Goal: Information Seeking & Learning: Learn about a topic

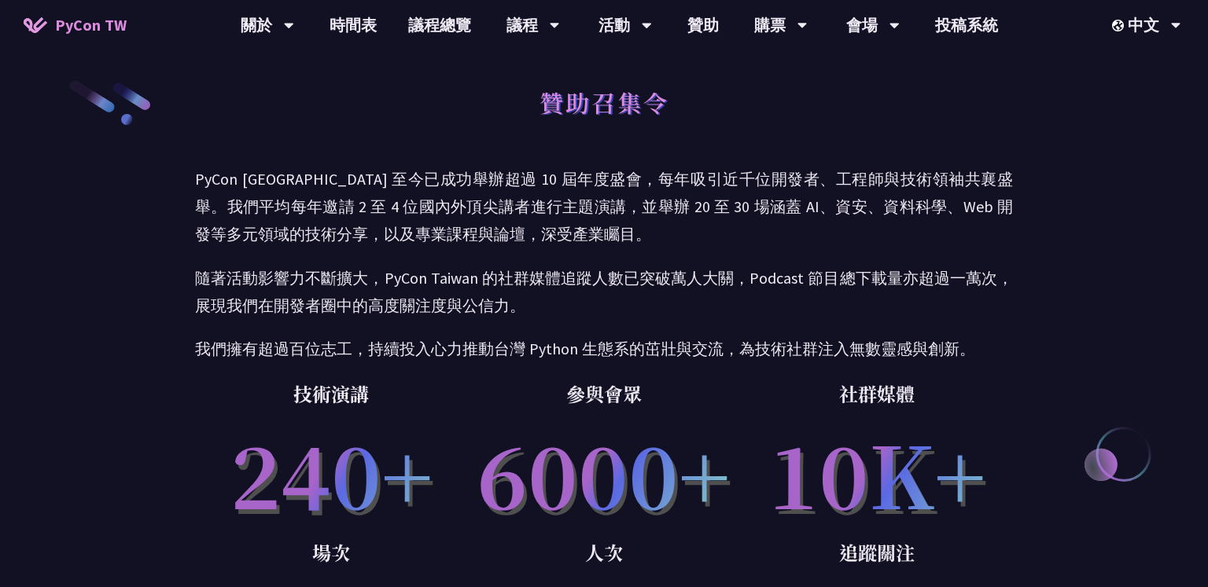
click at [622, 302] on p "隨著活動影響力不斷擴大，PyCon Taiwan 的社群媒體追蹤人數已突破萬人大關，Podcast 節目總下載量亦超過一萬次，展現我們在開發者圈中的高度關注度…" at bounding box center [604, 291] width 818 height 55
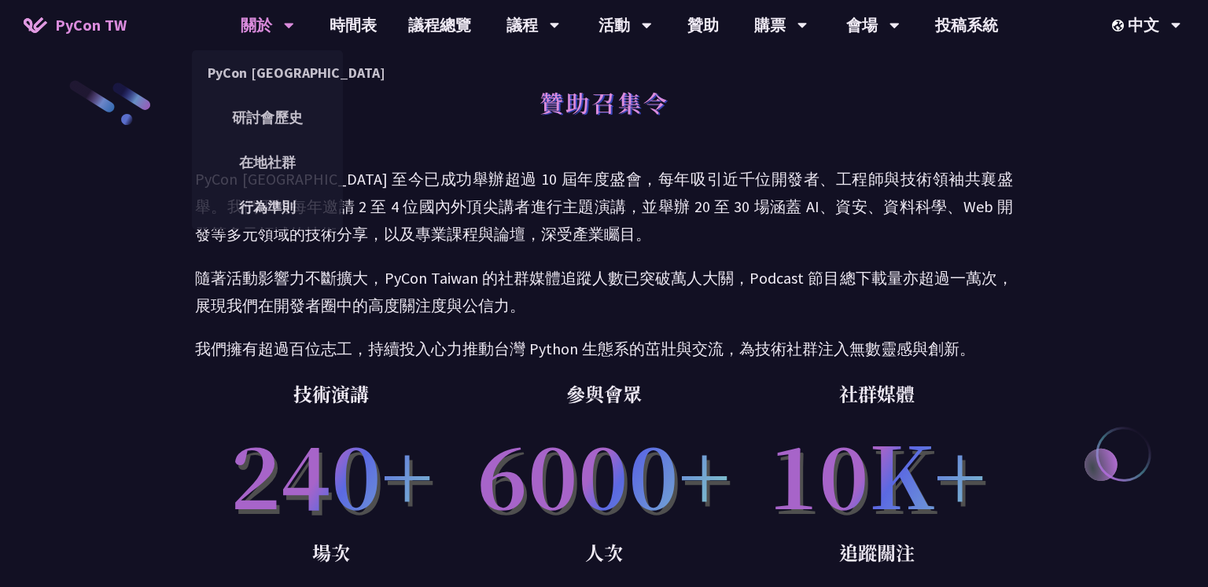
click at [287, 25] on icon at bounding box center [288, 27] width 9 height 6
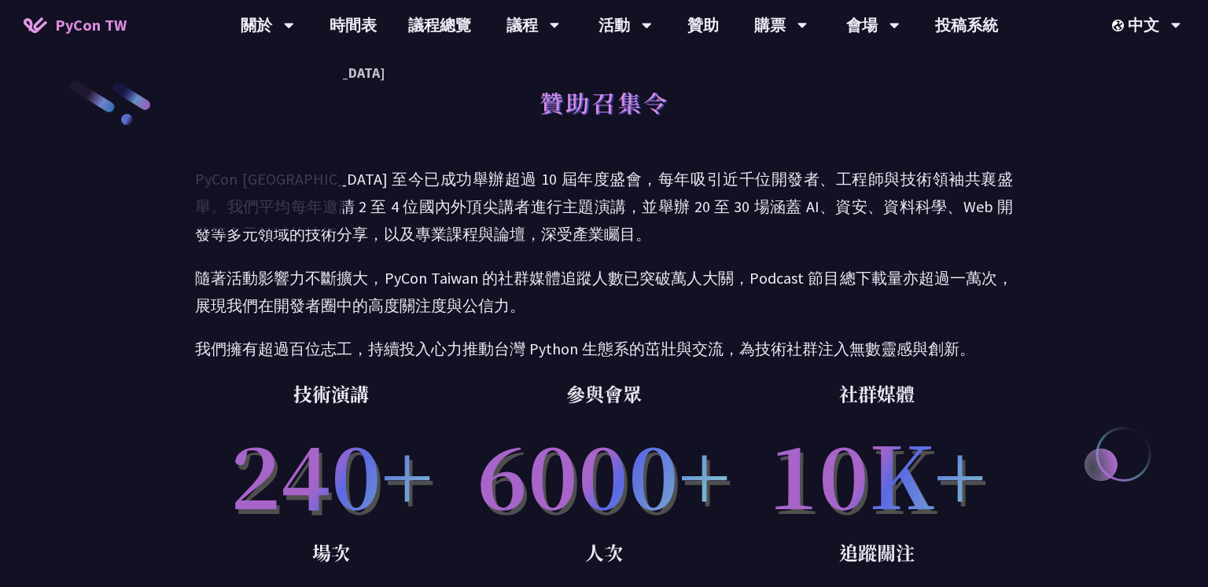
click at [392, 98] on div "贊助召集令" at bounding box center [604, 120] width 818 height 83
drag, startPoint x: 215, startPoint y: 20, endPoint x: 392, endPoint y: 58, distance: 180.9
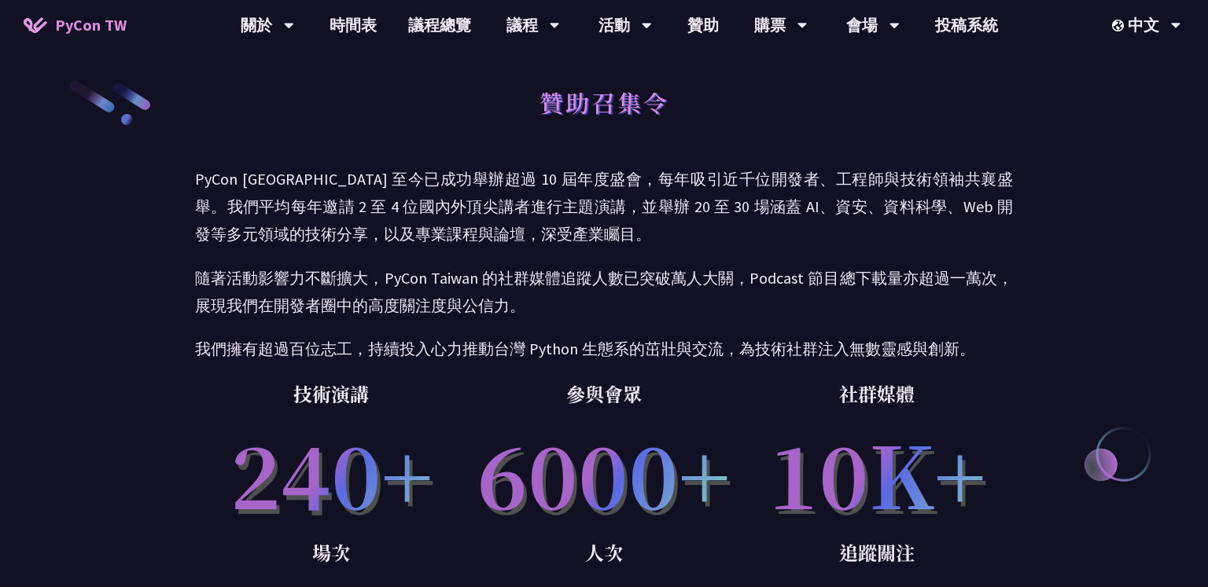
drag, startPoint x: 392, startPoint y: 58, endPoint x: 528, endPoint y: 81, distance: 137.9
drag, startPoint x: 533, startPoint y: 81, endPoint x: 726, endPoint y: 138, distance: 201.5
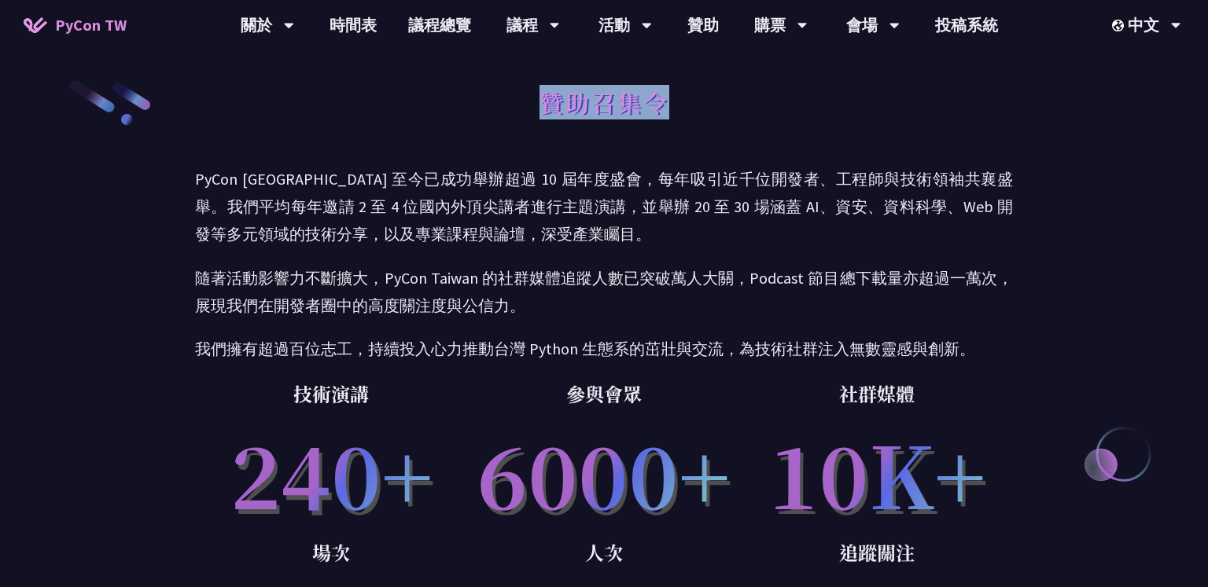
click at [726, 138] on div "贊助召集令" at bounding box center [604, 120] width 818 height 83
drag, startPoint x: 726, startPoint y: 138, endPoint x: 469, endPoint y: 75, distance: 264.7
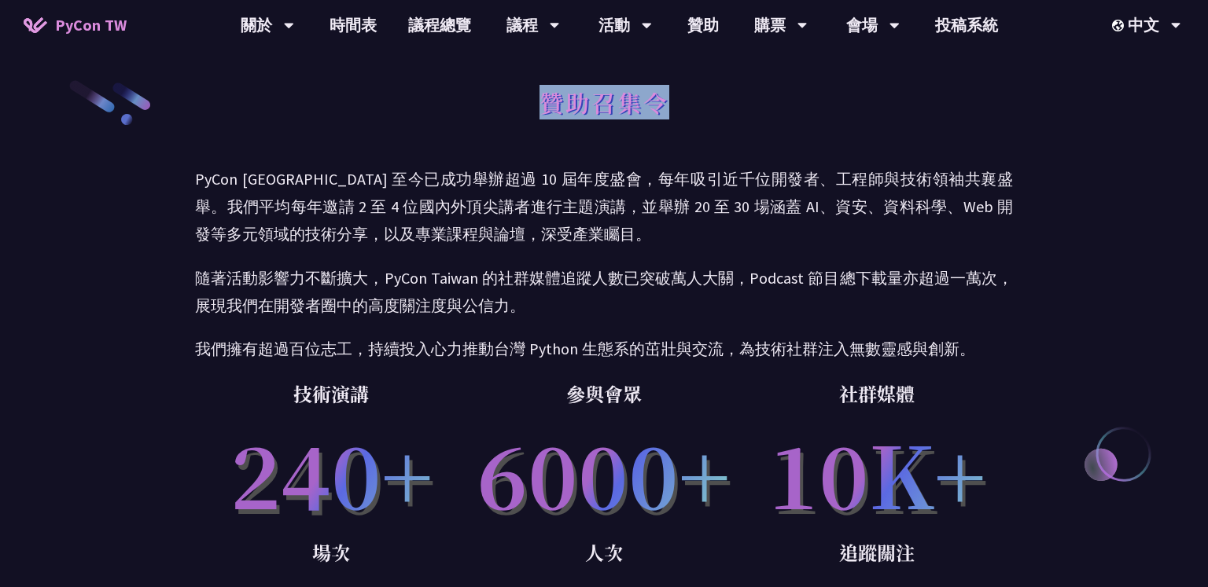
drag, startPoint x: 469, startPoint y: 75, endPoint x: 671, endPoint y: 137, distance: 211.4
click at [604, 139] on div "贊助召集令" at bounding box center [604, 120] width 818 height 83
drag, startPoint x: 604, startPoint y: 139, endPoint x: 574, endPoint y: 64, distance: 80.4
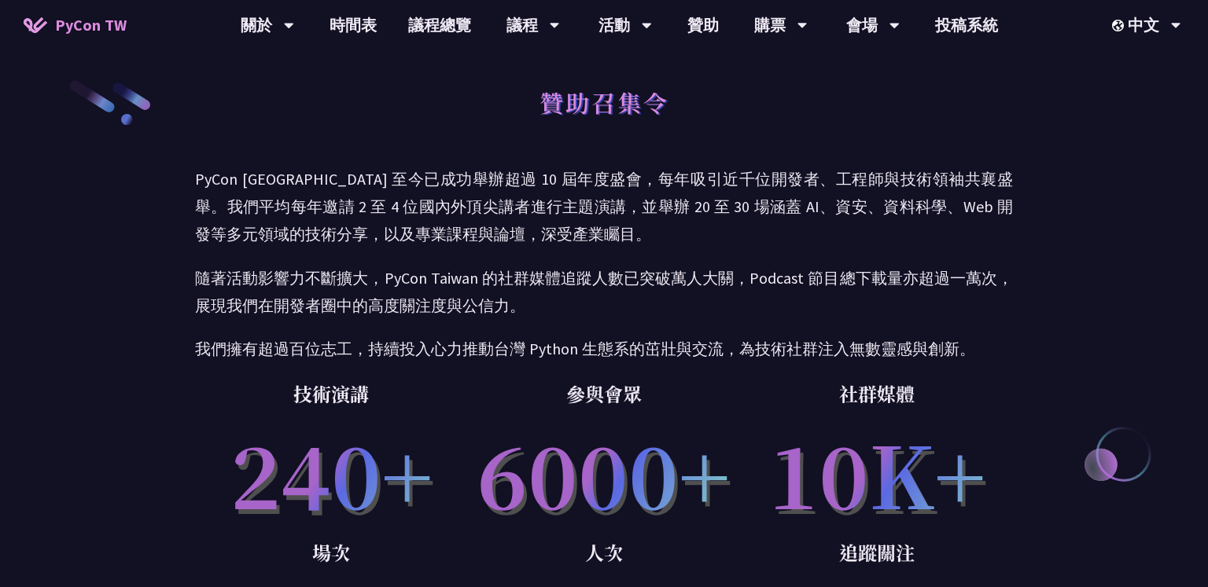
drag, startPoint x: 601, startPoint y: 61, endPoint x: 590, endPoint y: 160, distance: 98.9
click at [583, 149] on div "贊助召集令" at bounding box center [604, 120] width 818 height 83
